Goal: Task Accomplishment & Management: Manage account settings

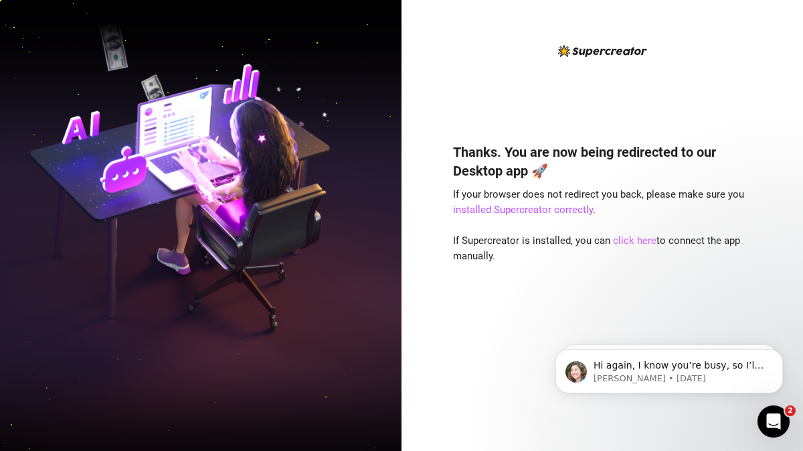
click at [629, 241] on link "click here" at bounding box center [635, 240] width 44 height 12
click at [637, 240] on link "click here" at bounding box center [635, 240] width 44 height 12
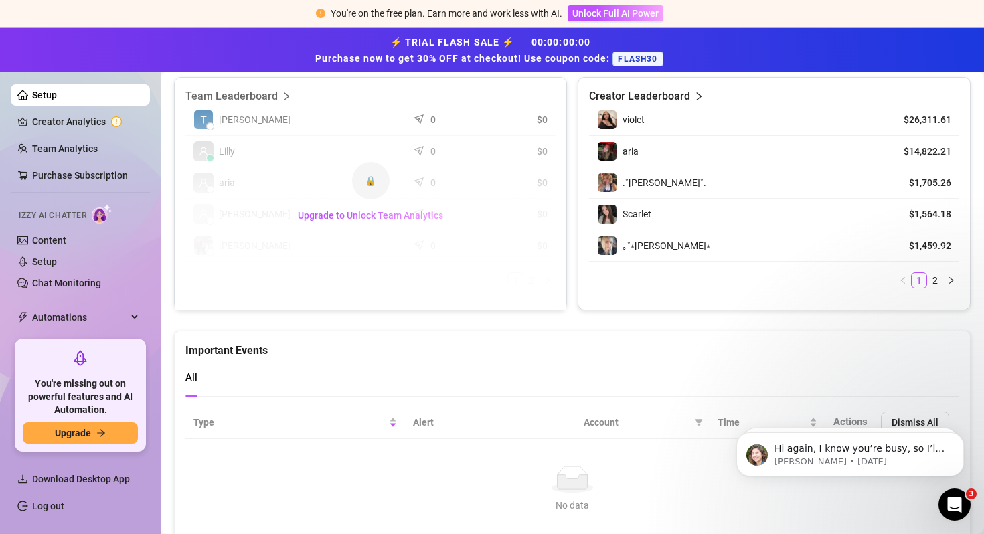
scroll to position [735, 0]
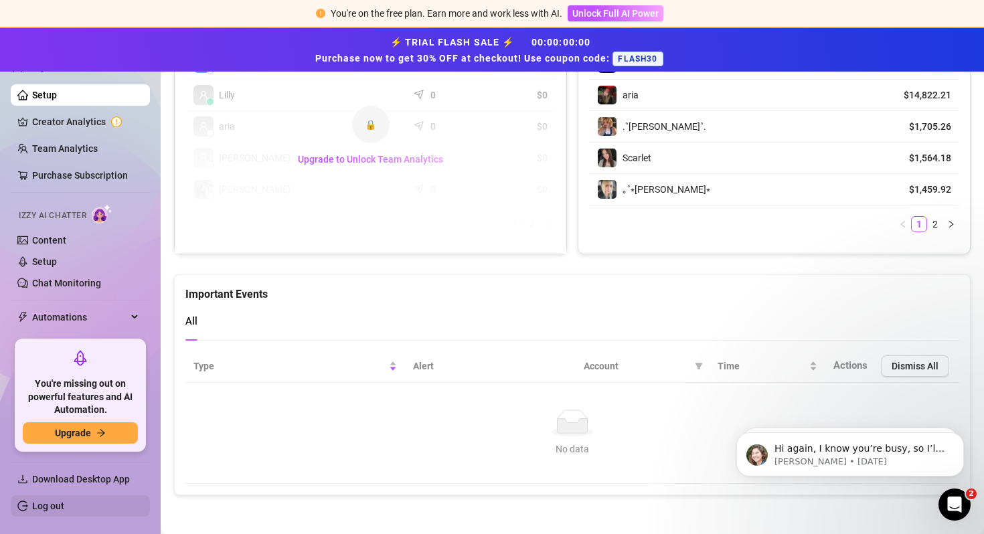
click at [33, 510] on link "Log out" at bounding box center [48, 506] width 32 height 11
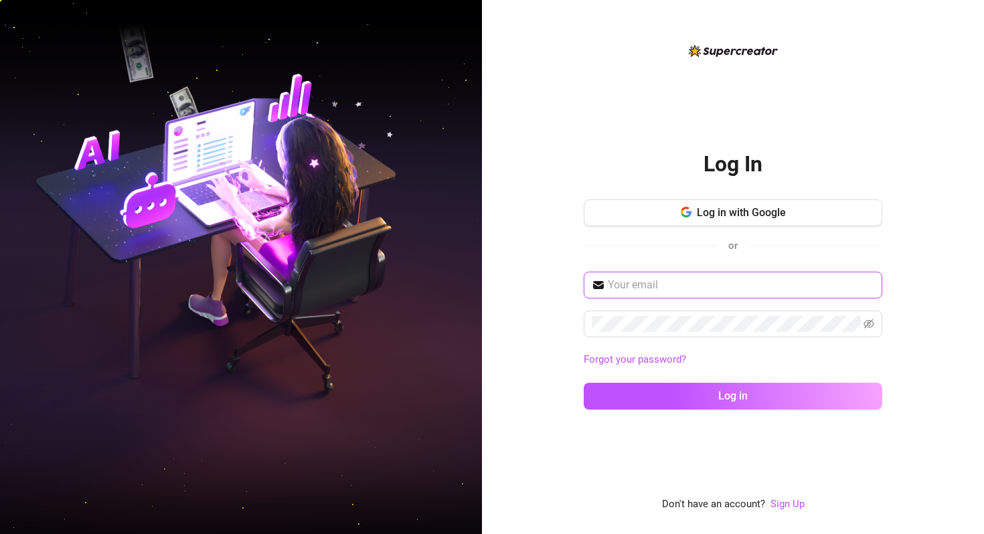
click at [623, 284] on input "text" at bounding box center [741, 285] width 266 height 16
type input "[EMAIL_ADDRESS][DOMAIN_NAME]"
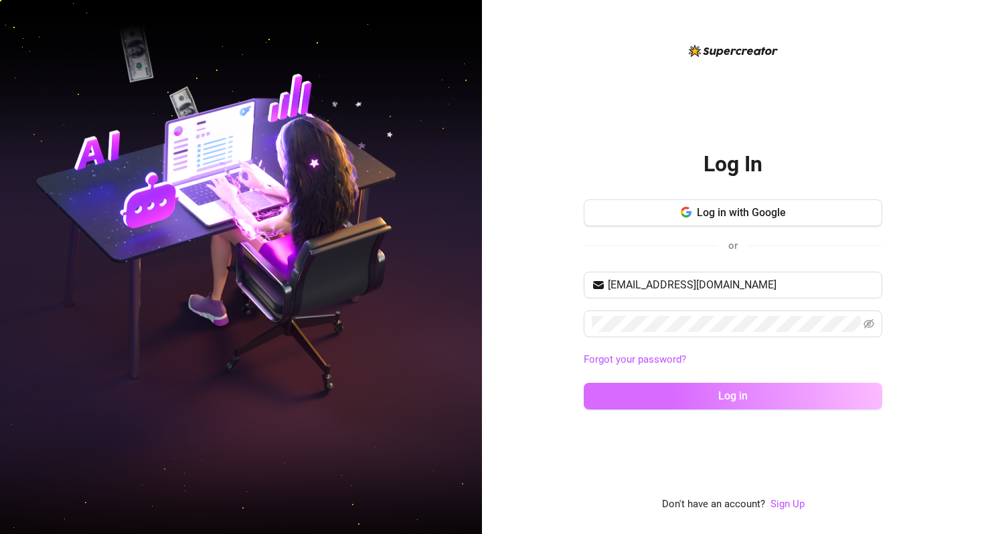
click at [687, 405] on button "Log in" at bounding box center [733, 396] width 299 height 27
